Goal: Check status

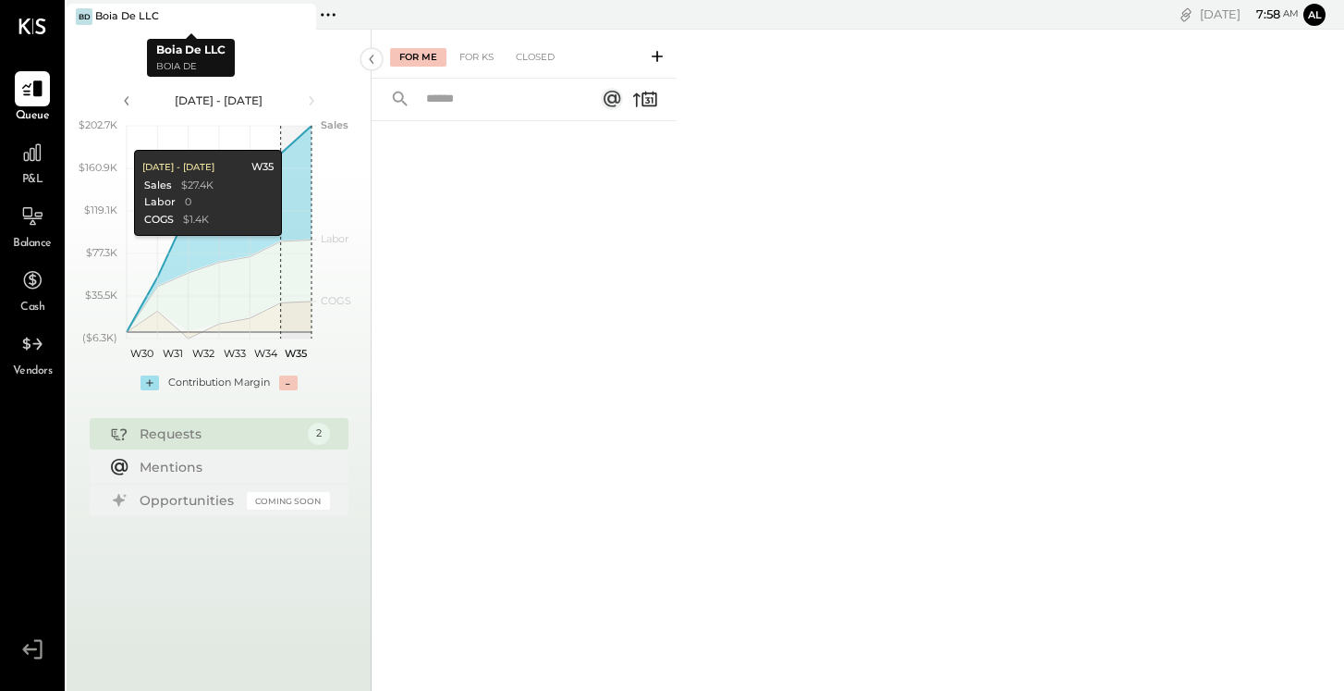
click at [116, 16] on div "Boia De LLC" at bounding box center [127, 16] width 64 height 15
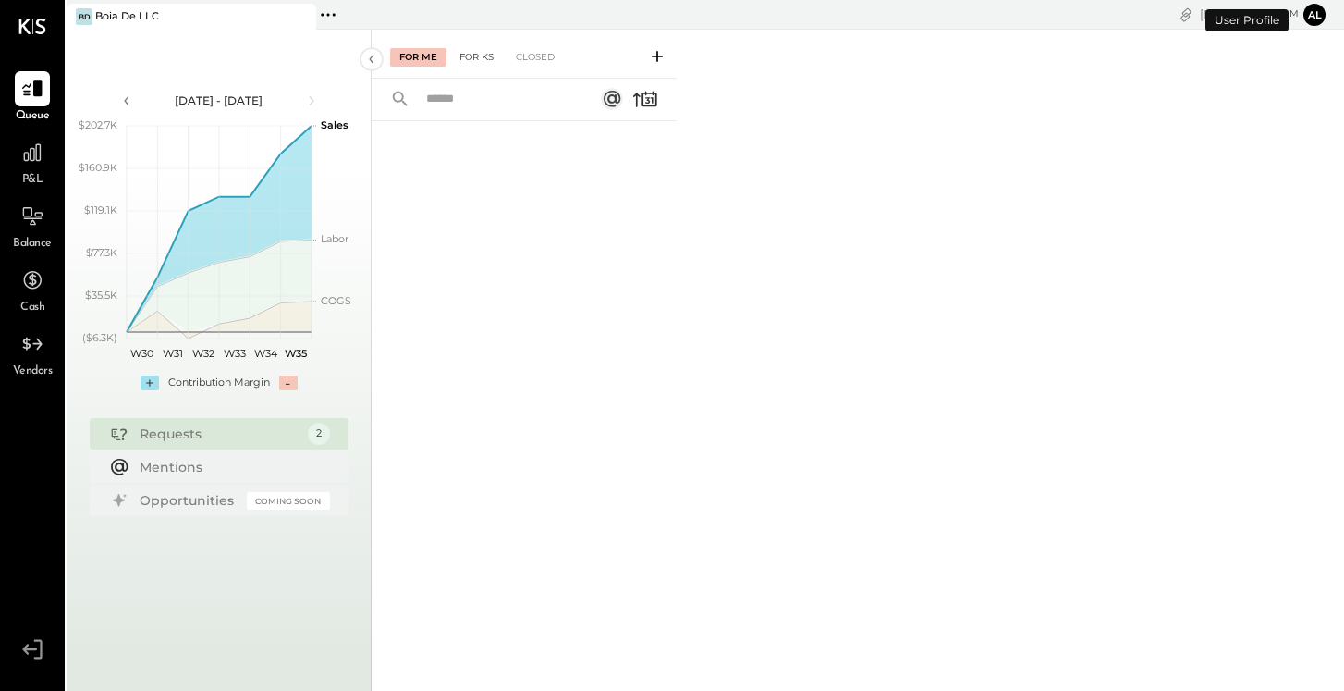
click at [479, 59] on div "For KS" at bounding box center [476, 57] width 53 height 18
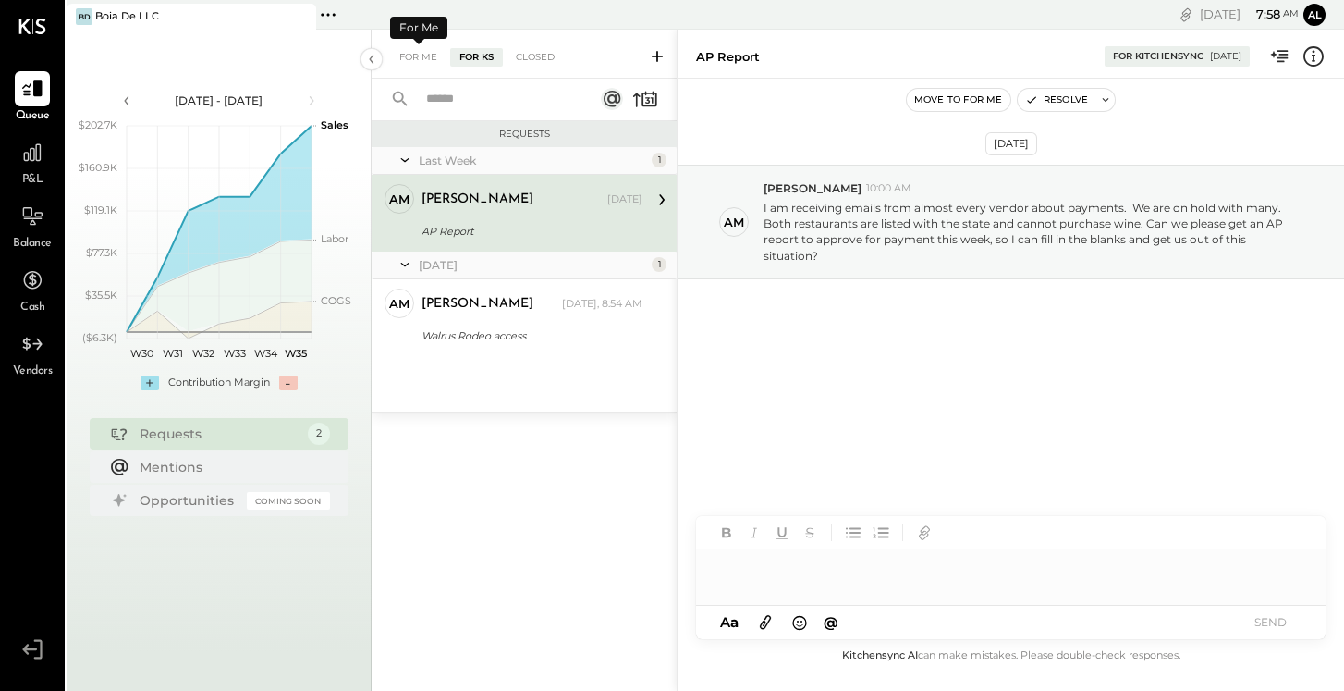
click at [485, 367] on div "Last Week 1 AM [PERSON_NAME] Owner [PERSON_NAME] [DATE] AP Report I am receivin…" at bounding box center [524, 279] width 305 height 264
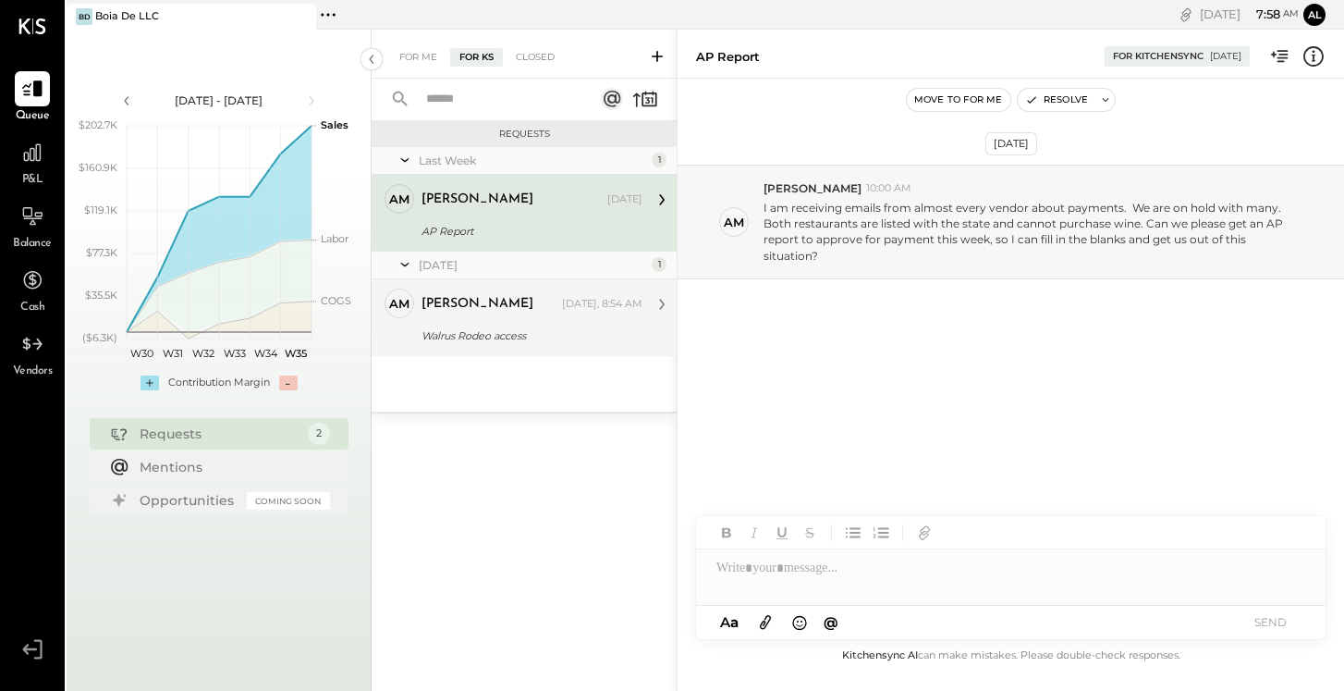
click at [487, 344] on div "Walrus Rodeo access" at bounding box center [529, 335] width 215 height 18
